Goal: Task Accomplishment & Management: Use online tool/utility

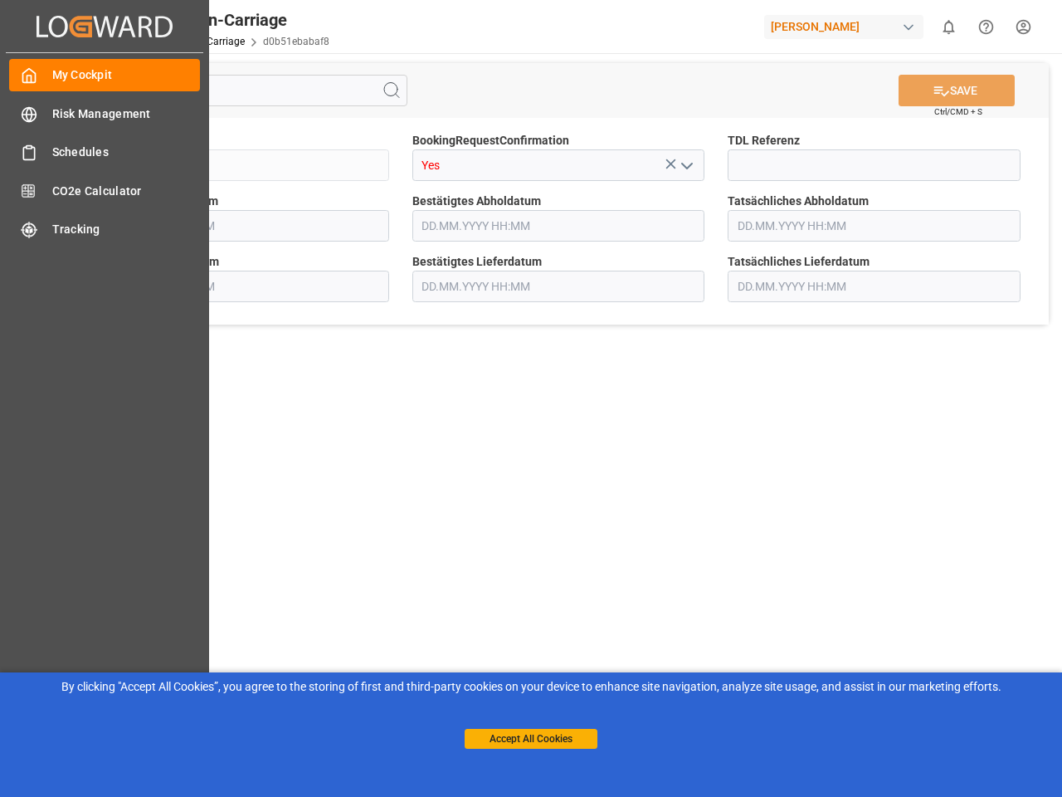
type input "[DATE] 00:00"
click at [531, 398] on main "SAVE Ctrl/CMD + S Sendung QKA25-010448 BookingRequestConfirmation Yes TDL Refer…" at bounding box center [558, 420] width 1001 height 735
click at [0, 0] on icon "Created by potrace 1.15, written by [PERSON_NAME] [DATE]-[DATE]" at bounding box center [0, 0] width 0 height 0
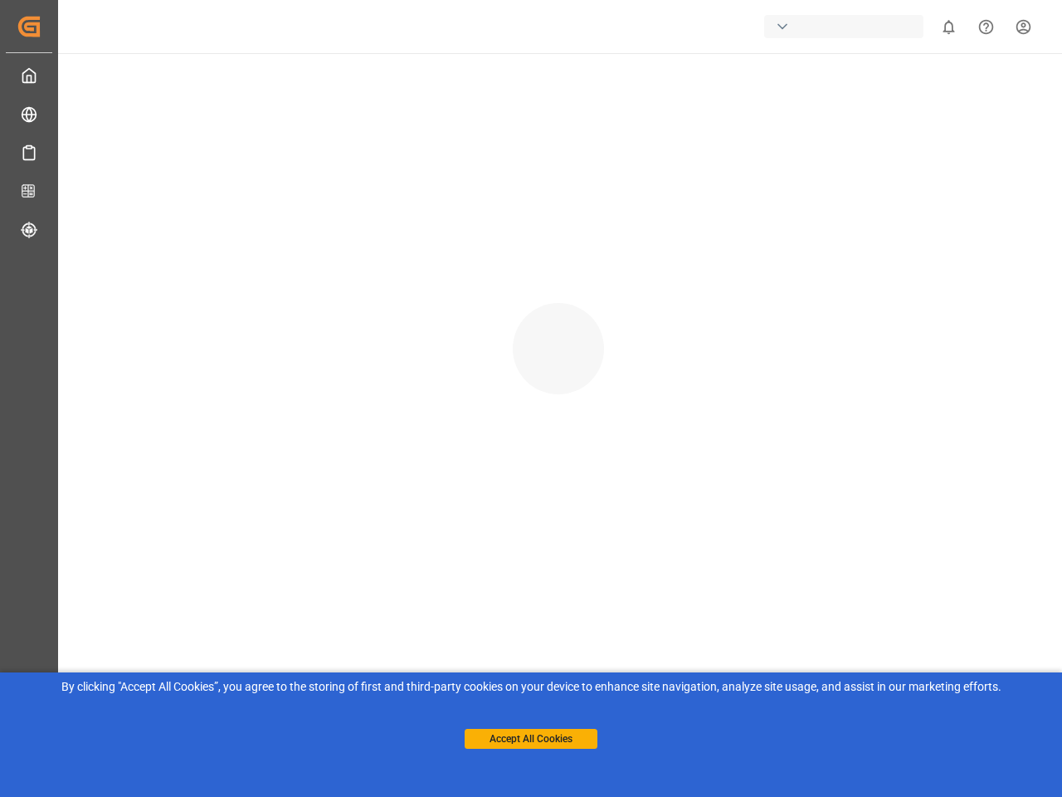
click at [847, 27] on div "button" at bounding box center [843, 26] width 159 height 23
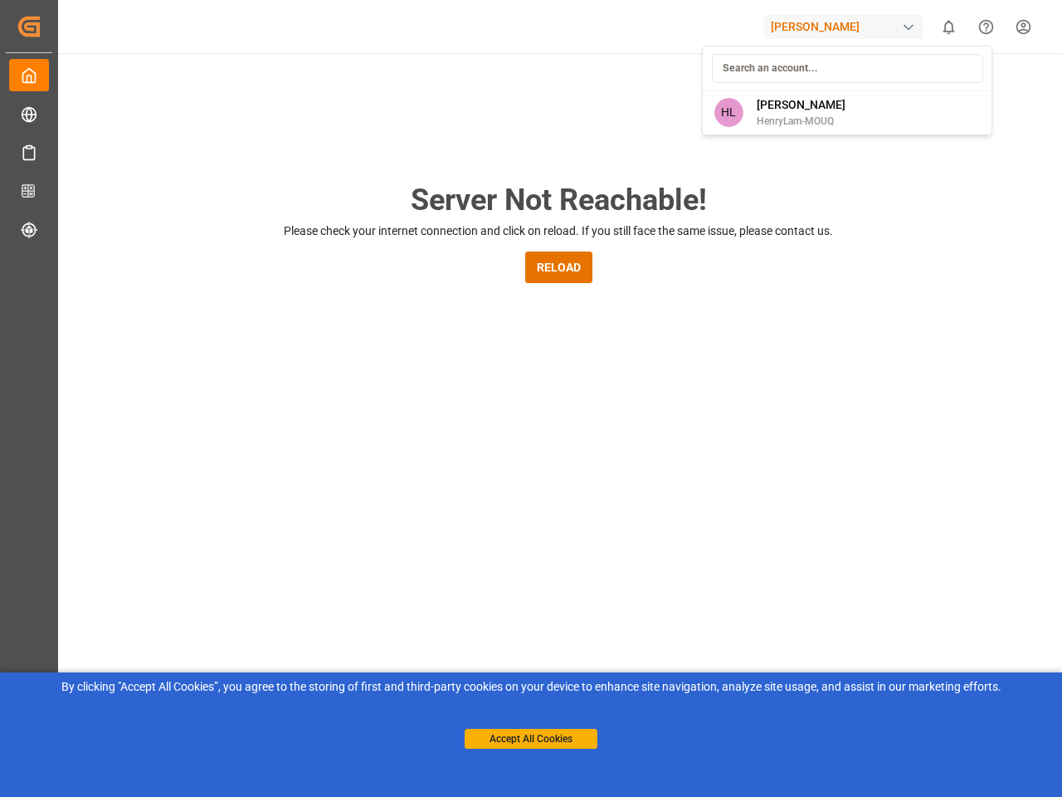
click at [949, 27] on html "Created by potrace 1.15, written by [PERSON_NAME] [DATE]-[DATE] Created by potr…" at bounding box center [531, 398] width 1062 height 797
click at [986, 27] on icon "Help Center" at bounding box center [986, 26] width 17 height 17
click at [392, 90] on div "Server Not Reachable! Please check your internet connection and click on reload…" at bounding box center [559, 635] width 1008 height 1164
click at [957, 90] on div "Server Not Reachable! Please check your internet connection and click on reload…" at bounding box center [559, 635] width 1008 height 1164
click at [671, 164] on div "Server Not Reachable! Please check your internet connection and click on reload…" at bounding box center [559, 635] width 1008 height 1164
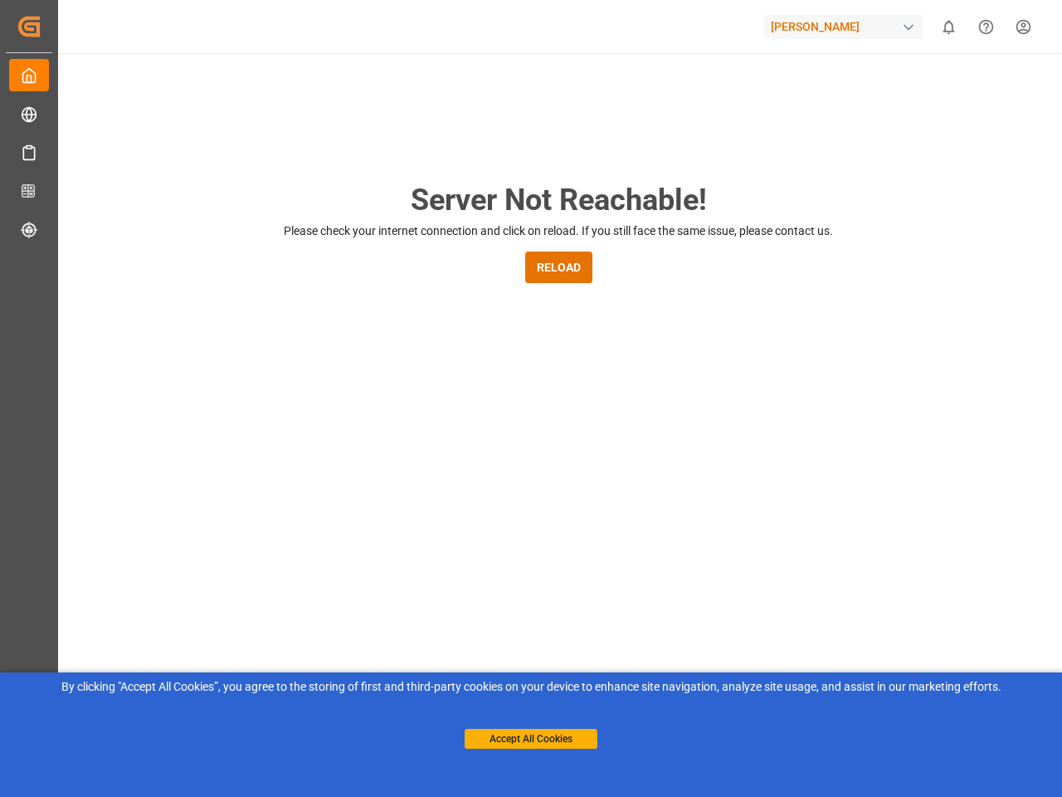
click at [686, 165] on div "Server Not Reachable! Please check your internet connection and click on reload…" at bounding box center [559, 635] width 1008 height 1164
click at [531, 739] on button "Accept All Cookies" at bounding box center [531, 739] width 133 height 20
